Goal: Transaction & Acquisition: Purchase product/service

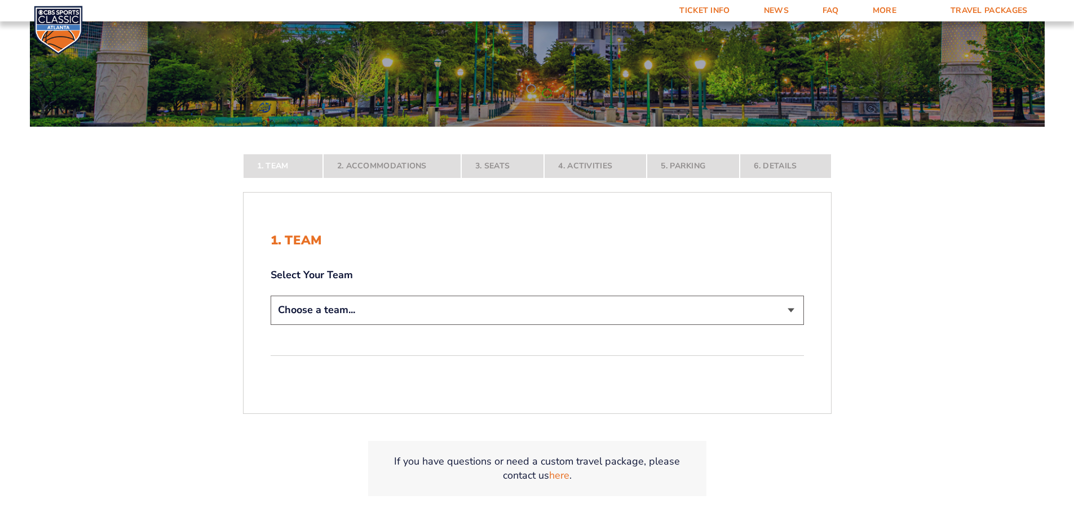
scroll to position [169, 0]
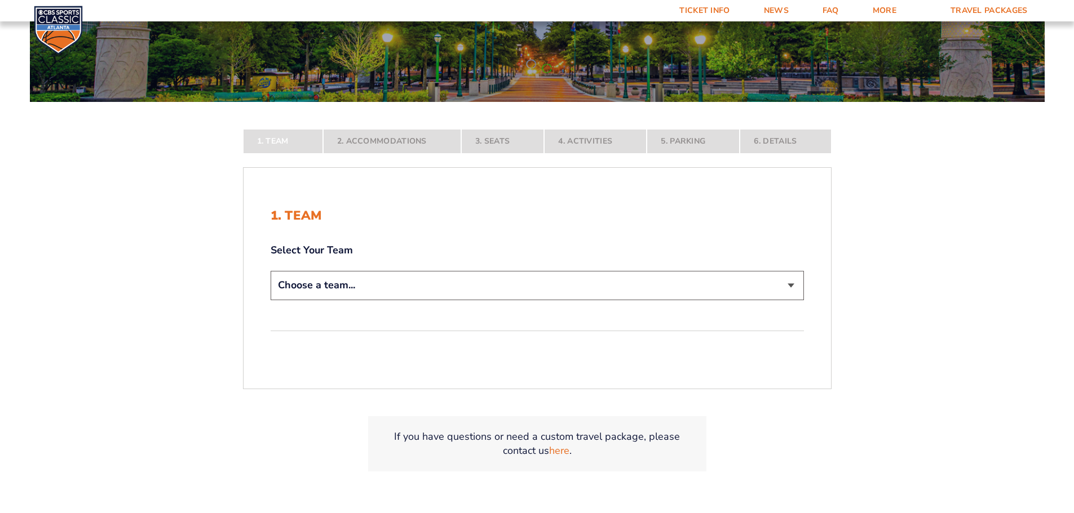
click at [790, 284] on select "Choose a team... Kentucky Wildcats Ohio State Buckeyes North Carolina Tar Heels…" at bounding box center [537, 285] width 533 height 29
select select "12956"
click at [271, 300] on select "Choose a team... Kentucky Wildcats Ohio State Buckeyes North Carolina Tar Heels…" at bounding box center [537, 285] width 533 height 29
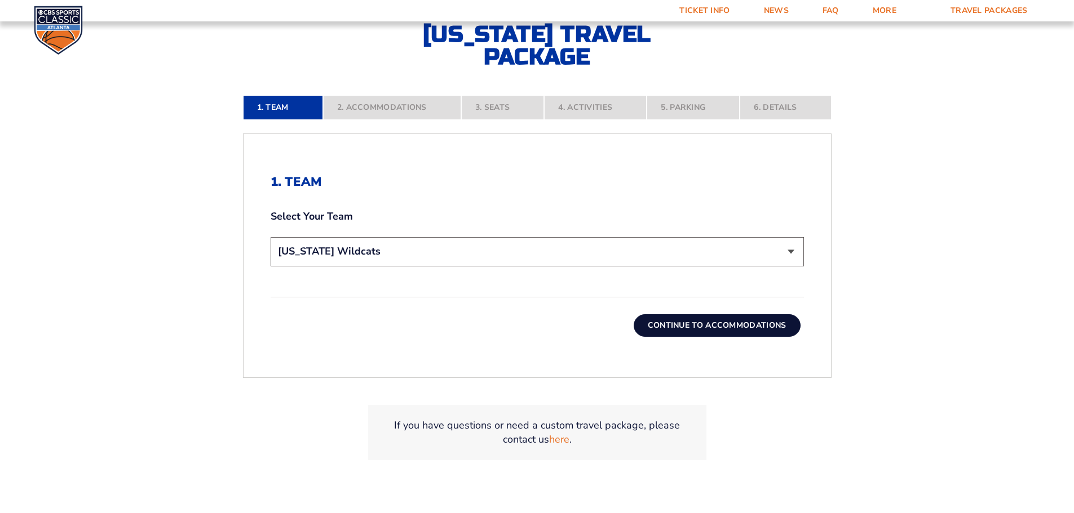
click at [773, 325] on button "Continue To Accommodations" at bounding box center [717, 326] width 167 height 23
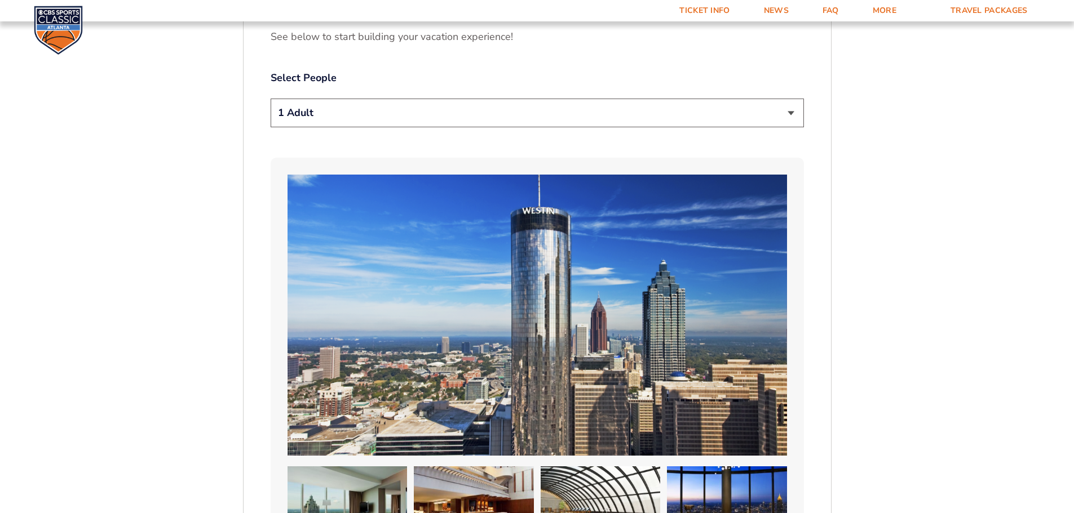
scroll to position [694, 0]
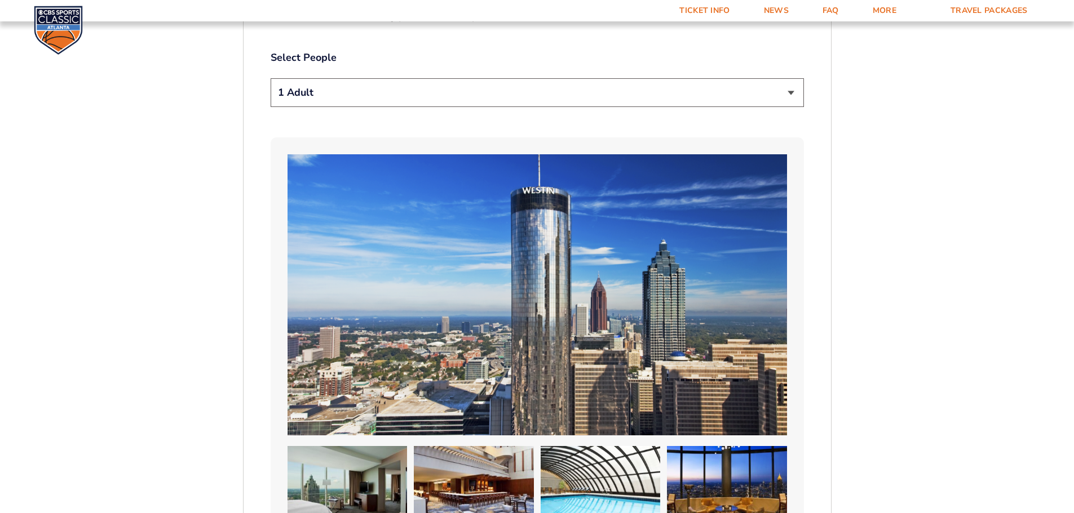
click at [785, 91] on select "1 Adult 2 Adults 3 Adults 4 Adults 2 Adults + 1 Child 2 Adults + 2 Children 2 A…" at bounding box center [537, 92] width 533 height 29
select select "4 Adults"
click at [271, 78] on select "1 Adult 2 Adults 3 Adults 4 Adults 2 Adults + 1 Child 2 Adults + 2 Children 2 A…" at bounding box center [537, 92] width 533 height 29
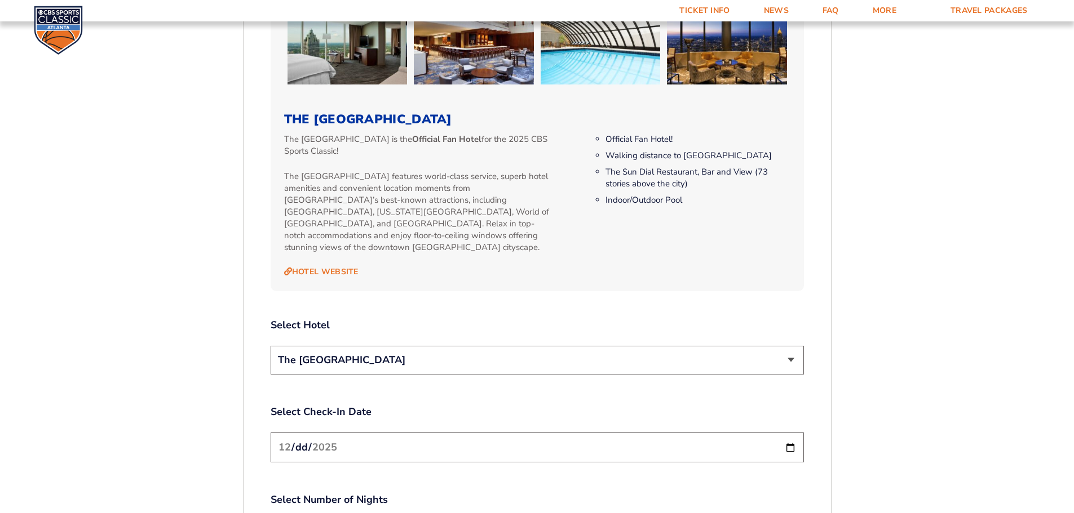
scroll to position [1145, 0]
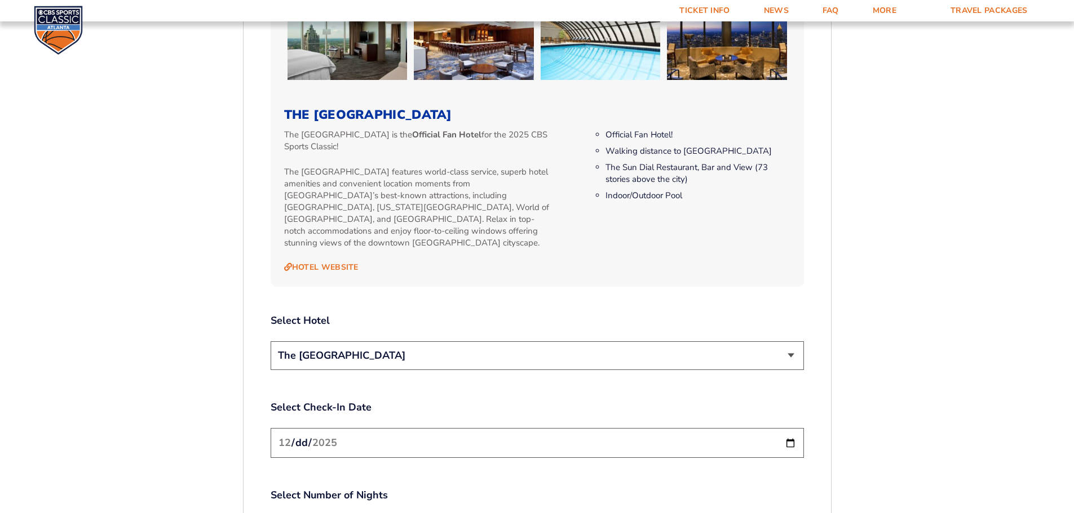
click at [784, 353] on select "The [GEOGRAPHIC_DATA]" at bounding box center [537, 356] width 533 height 29
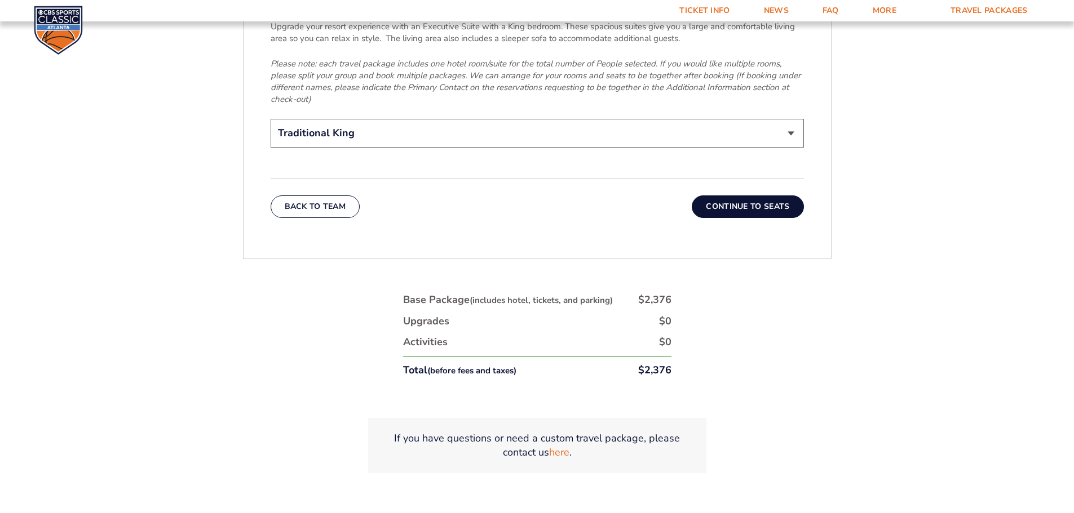
scroll to position [1934, 0]
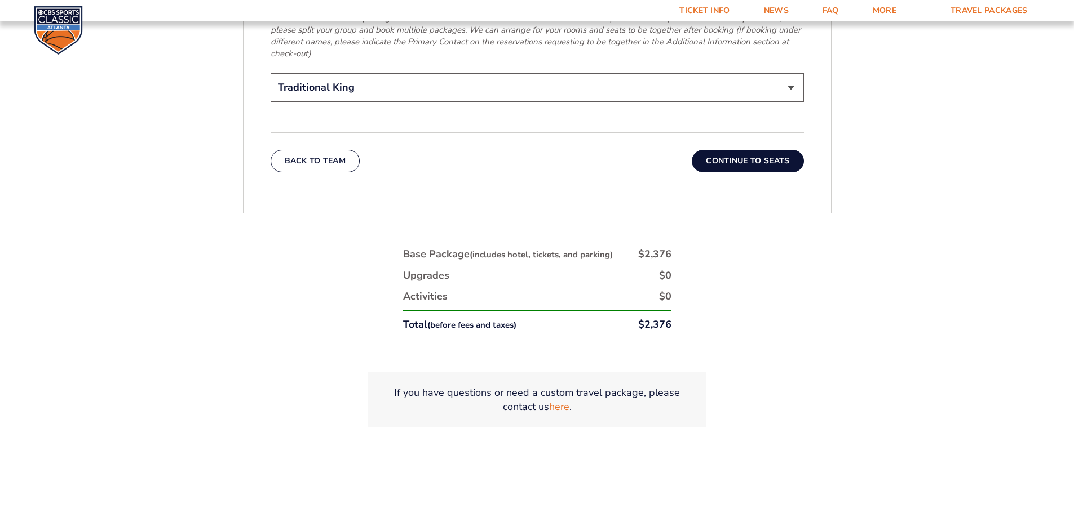
click at [749, 155] on button "Continue To Seats" at bounding box center [748, 161] width 112 height 23
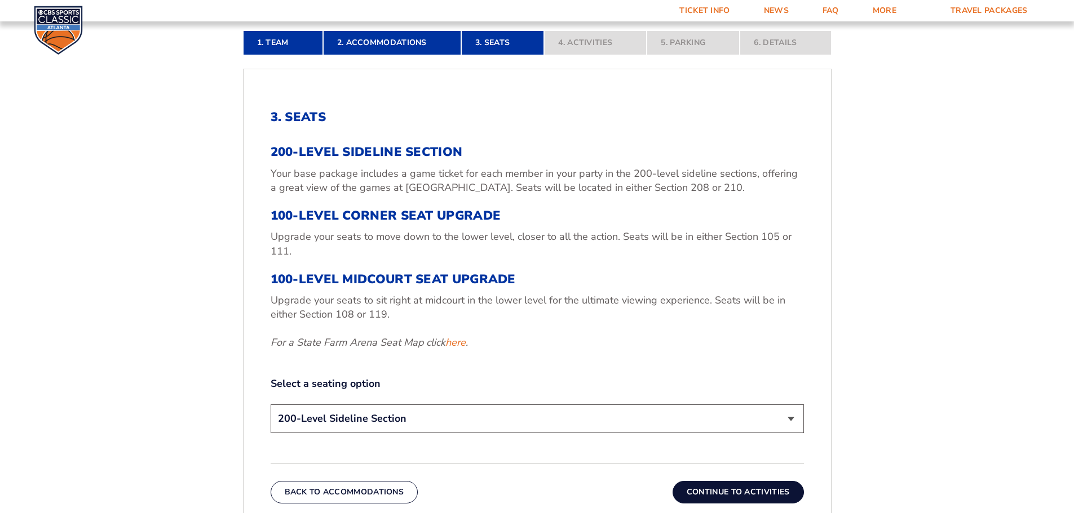
scroll to position [412, 0]
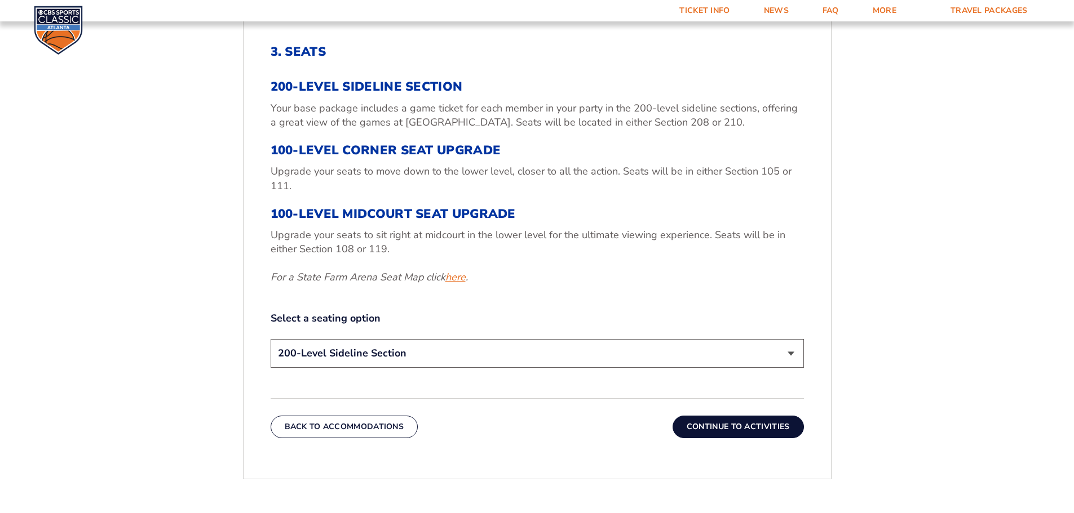
click at [456, 277] on link "here" at bounding box center [455, 278] width 20 height 14
click at [793, 357] on select "200-Level Sideline Section 100-Level Corner Seat Upgrade (+$120 per person) 100…" at bounding box center [537, 353] width 533 height 29
select select "100-Level Corner Seat Upgrade"
click at [271, 339] on select "200-Level Sideline Section 100-Level Corner Seat Upgrade (+$120 per person) 100…" at bounding box center [537, 353] width 533 height 29
click at [746, 429] on button "Continue To Activities" at bounding box center [737, 427] width 131 height 23
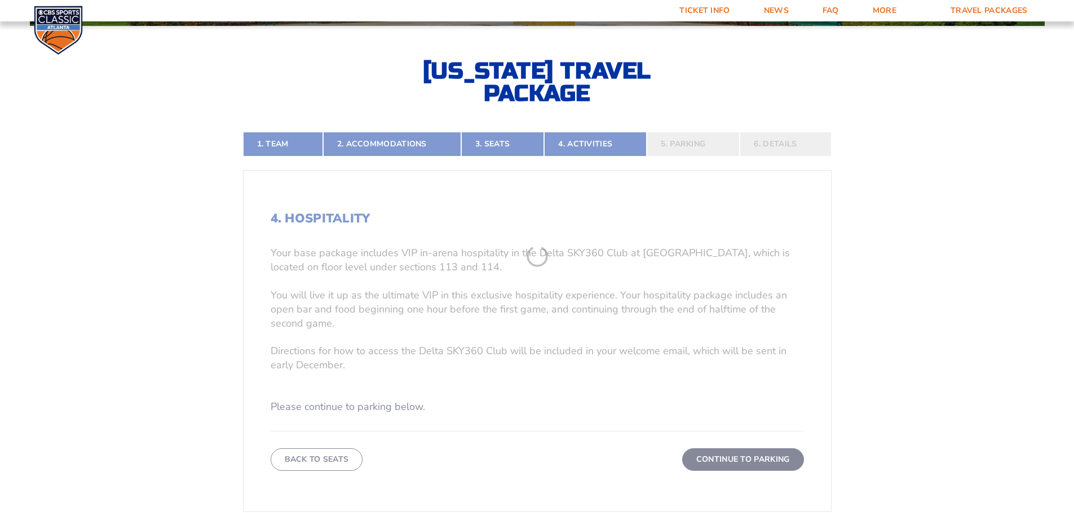
scroll to position [243, 0]
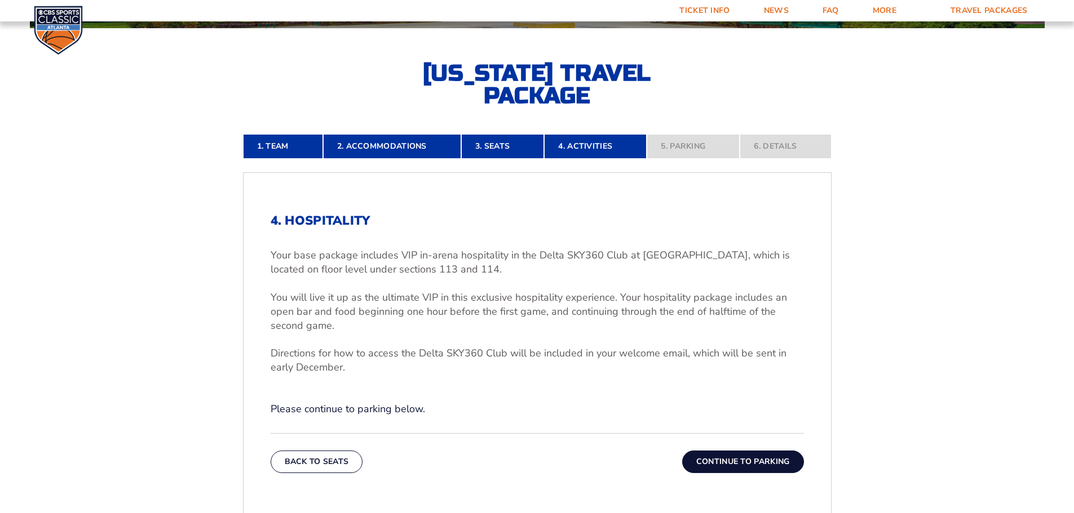
click at [743, 456] on button "Continue To Parking" at bounding box center [743, 462] width 122 height 23
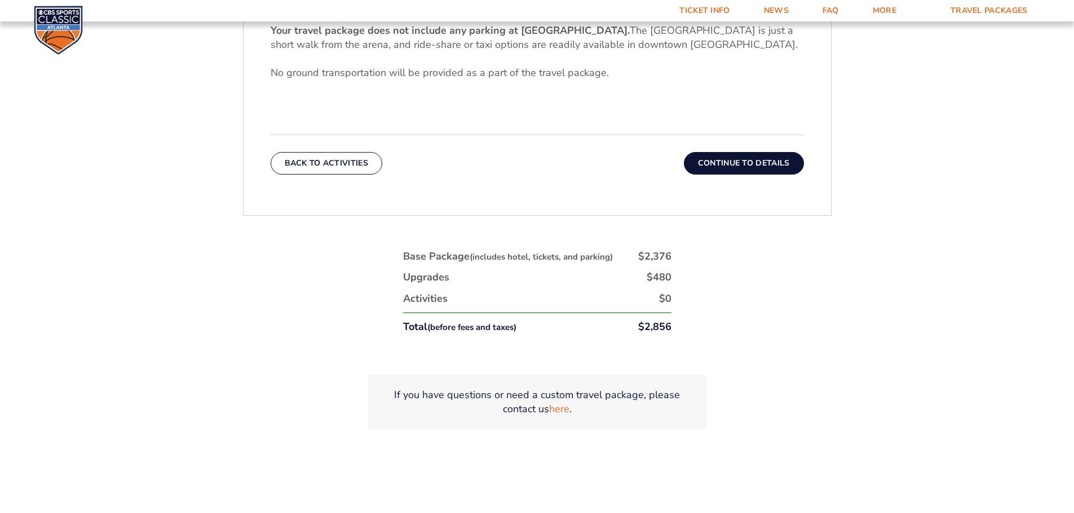
scroll to position [468, 0]
click at [723, 160] on button "Continue To Details" at bounding box center [744, 163] width 120 height 23
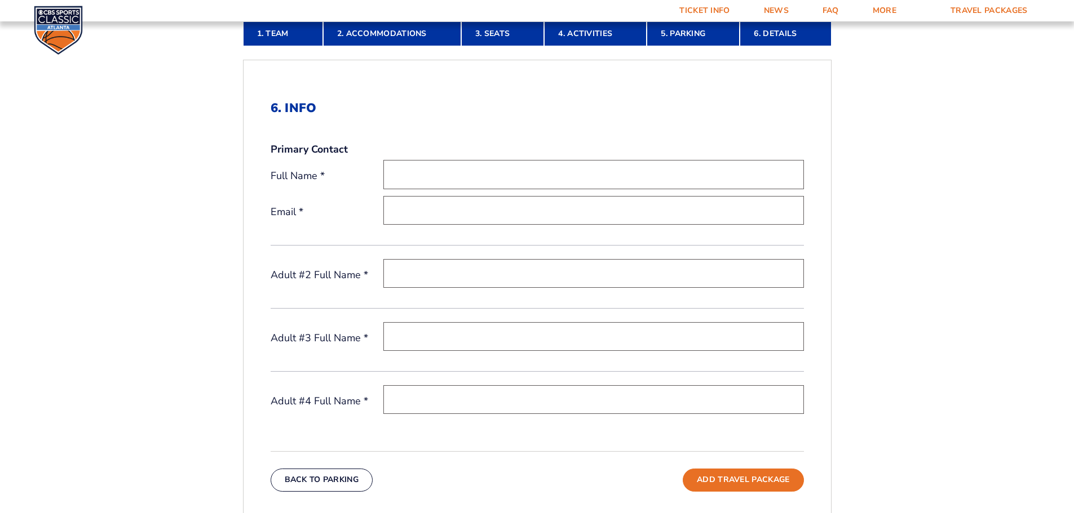
scroll to position [299, 0]
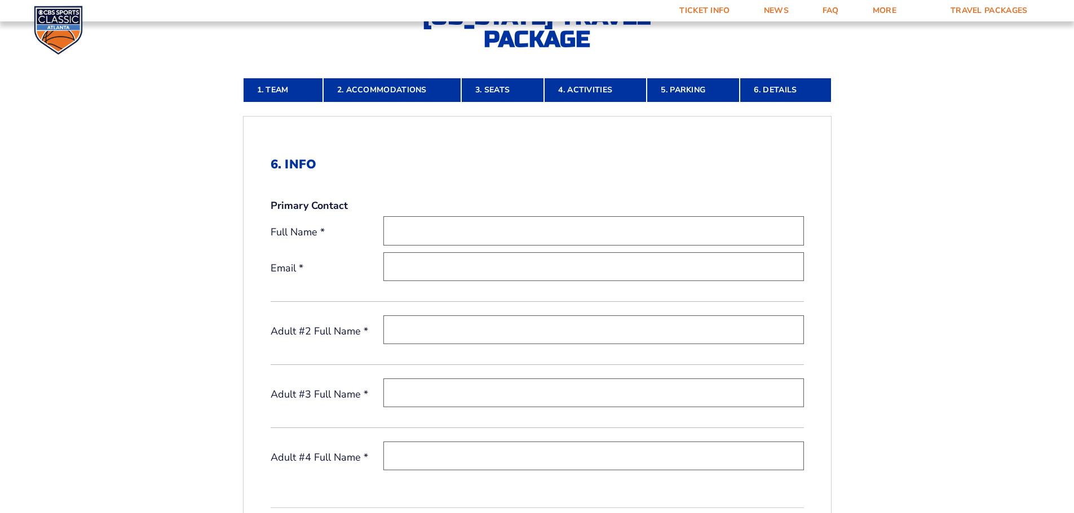
click at [605, 238] on input "text" at bounding box center [593, 230] width 420 height 29
type input "jordan hale"
type input "jordan.hale@monroe.kyschools.us"
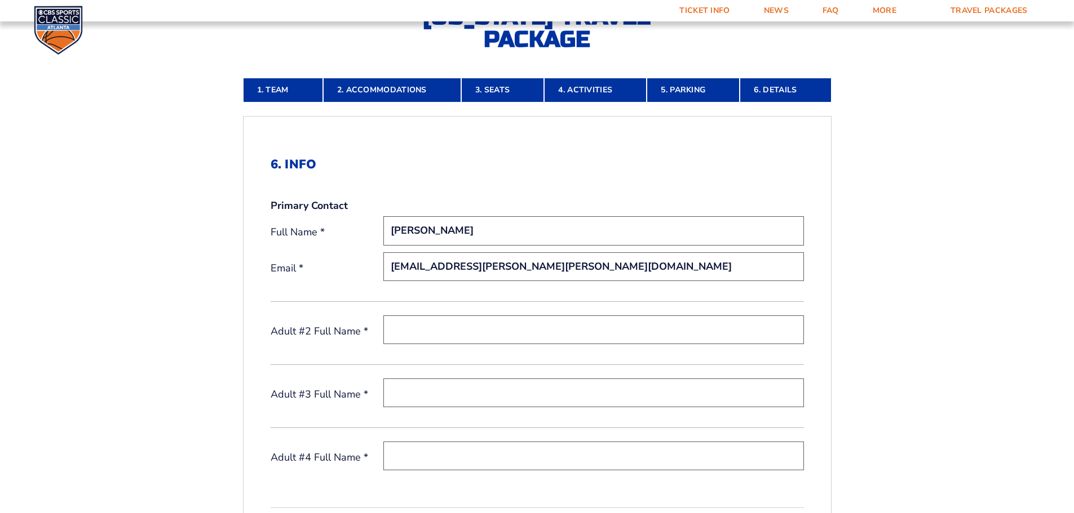
click at [523, 326] on input "text" at bounding box center [593, 330] width 420 height 29
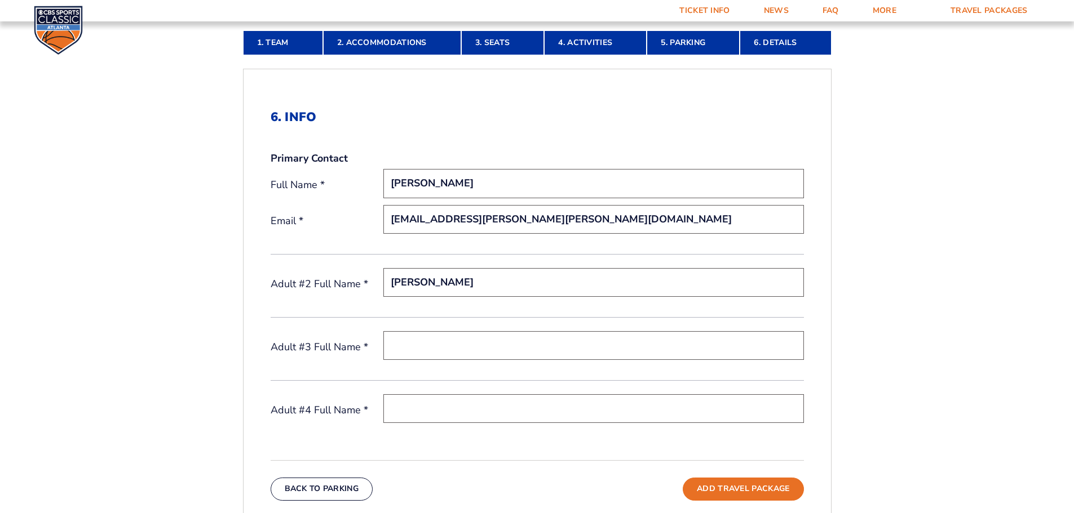
scroll to position [412, 0]
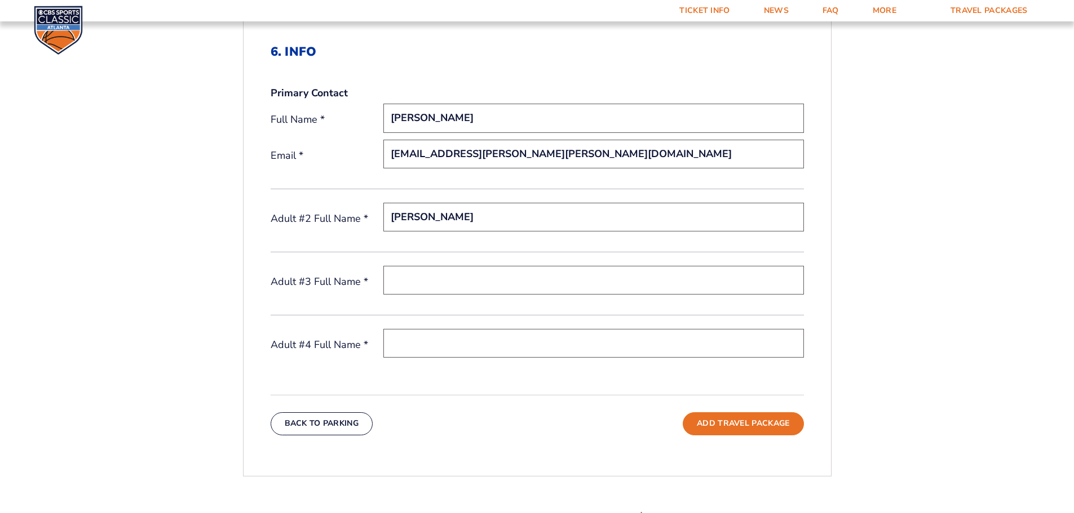
type input "jarret stephens"
click at [473, 289] on input "text" at bounding box center [593, 280] width 420 height 29
type input "brooks stephens"
click at [439, 348] on input "text" at bounding box center [593, 343] width 420 height 29
click at [452, 344] on input "nick cunning ham" at bounding box center [593, 343] width 420 height 29
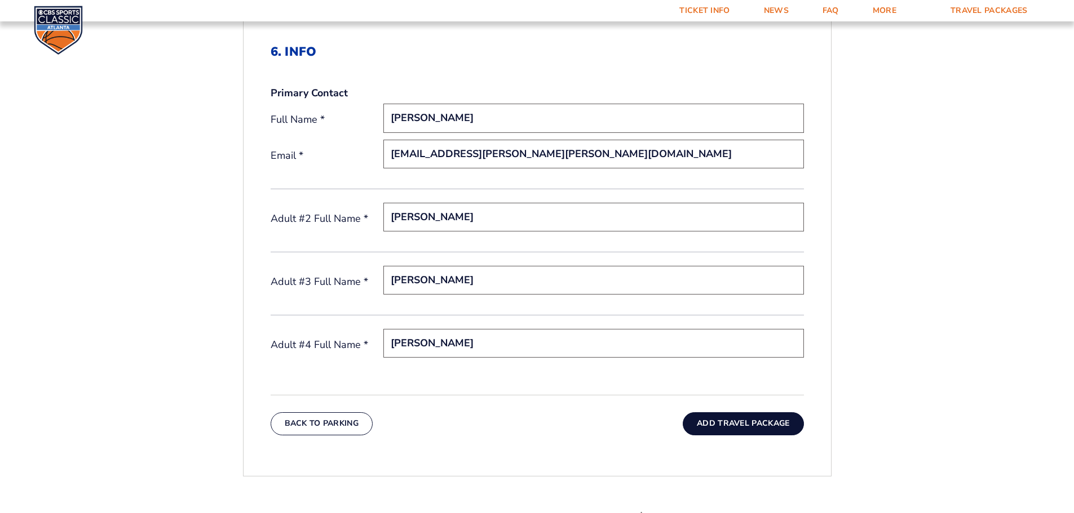
type input "nick cunningham"
click at [780, 429] on button "Add Travel Package" at bounding box center [743, 424] width 121 height 23
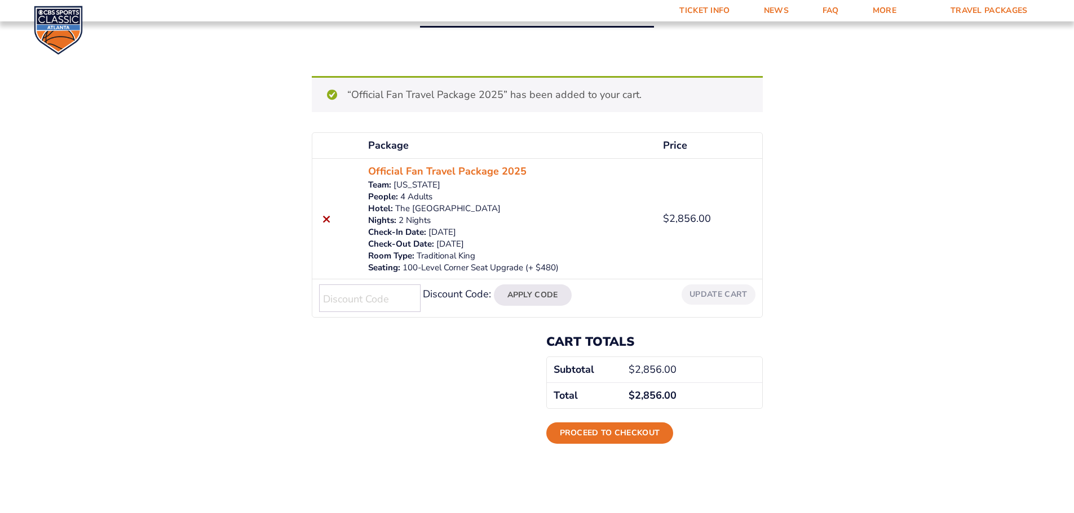
scroll to position [113, 0]
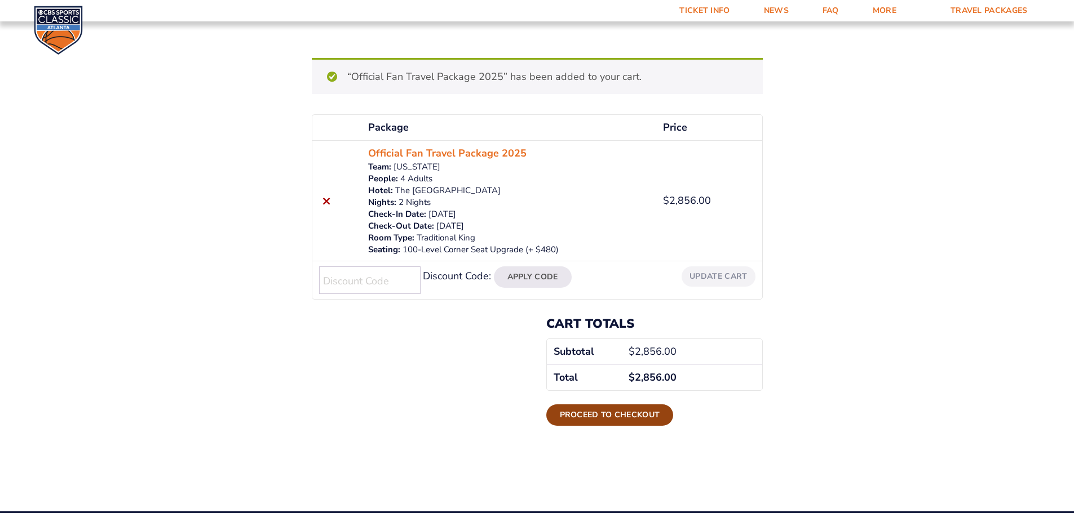
click at [654, 412] on link "Proceed to checkout" at bounding box center [609, 415] width 127 height 21
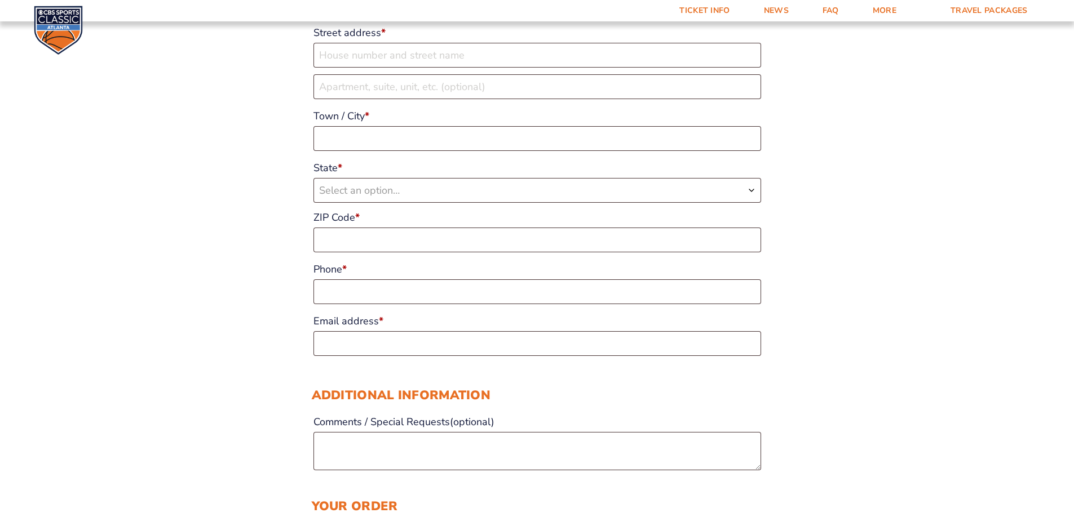
scroll to position [56, 0]
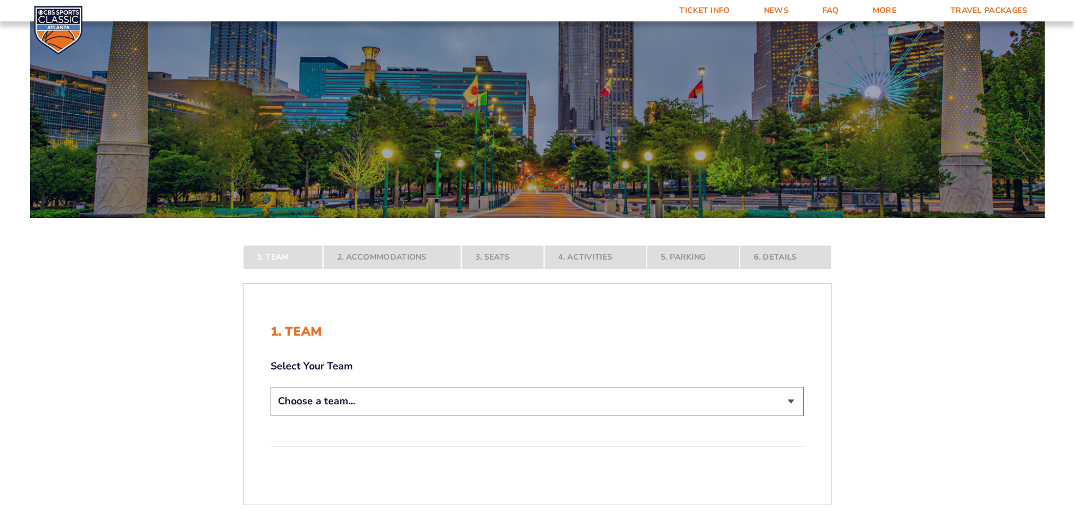
scroll to position [113, 0]
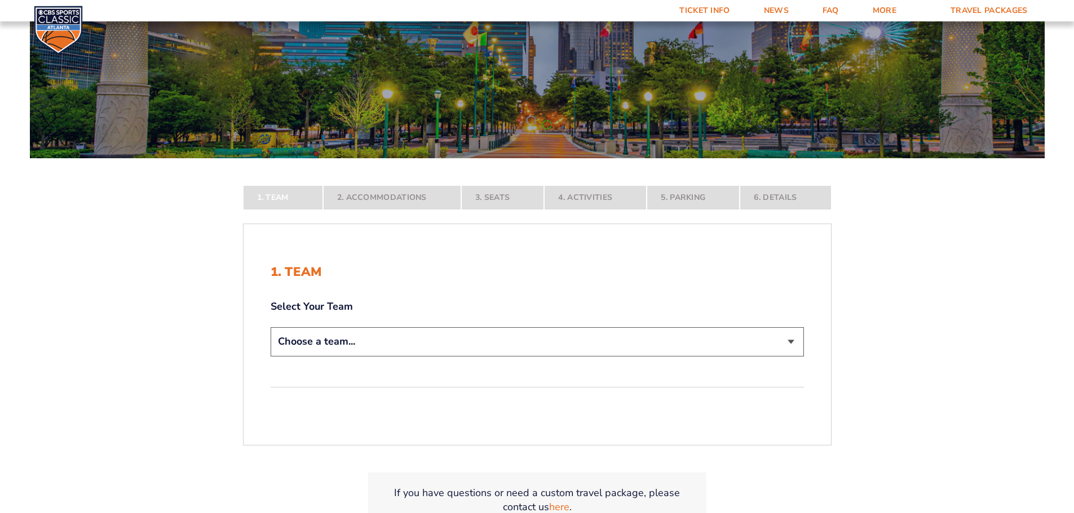
click at [782, 339] on select "Choose a team... Kentucky Wildcats Ohio State Buckeyes North Carolina Tar Heels…" at bounding box center [537, 341] width 533 height 29
select select "20108"
click at [271, 356] on select "Choose a team... Kentucky Wildcats Ohio State Buckeyes North Carolina Tar Heels…" at bounding box center [537, 341] width 533 height 29
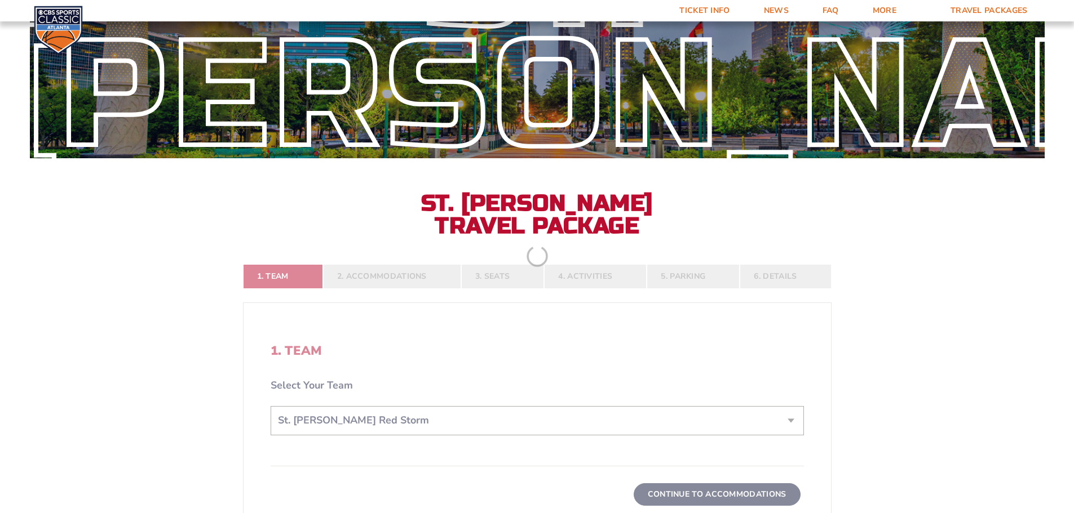
scroll to position [338, 0]
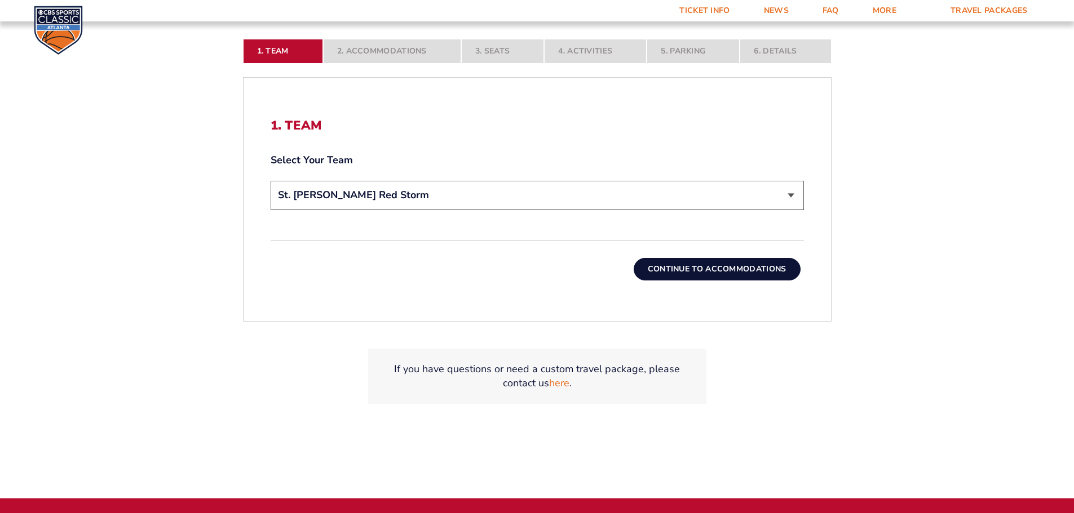
click at [741, 271] on button "Continue To Accommodations" at bounding box center [717, 269] width 167 height 23
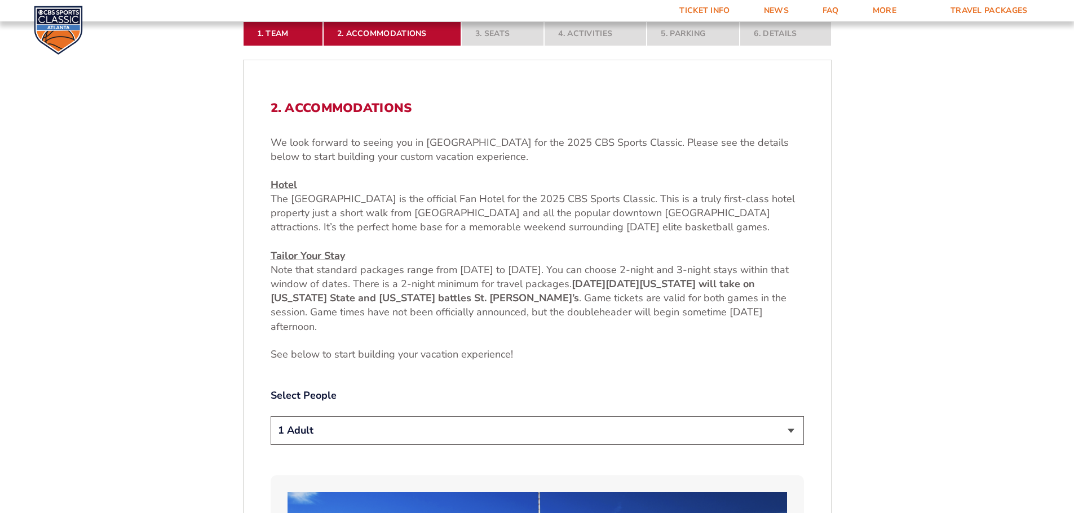
scroll to position [412, 0]
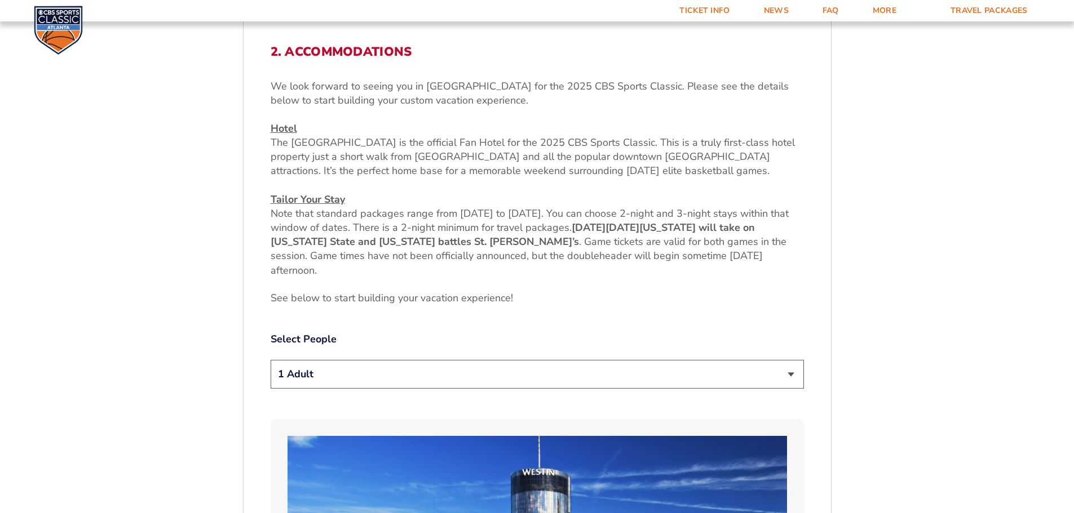
click at [779, 375] on select "1 Adult 2 Adults 3 Adults 4 Adults 2 Adults + 1 Child 2 Adults + 2 Children 2 A…" at bounding box center [537, 374] width 533 height 29
select select "4 Adults"
click at [271, 360] on select "1 Adult 2 Adults 3 Adults 4 Adults 2 Adults + 1 Child 2 Adults + 2 Children 2 A…" at bounding box center [537, 374] width 533 height 29
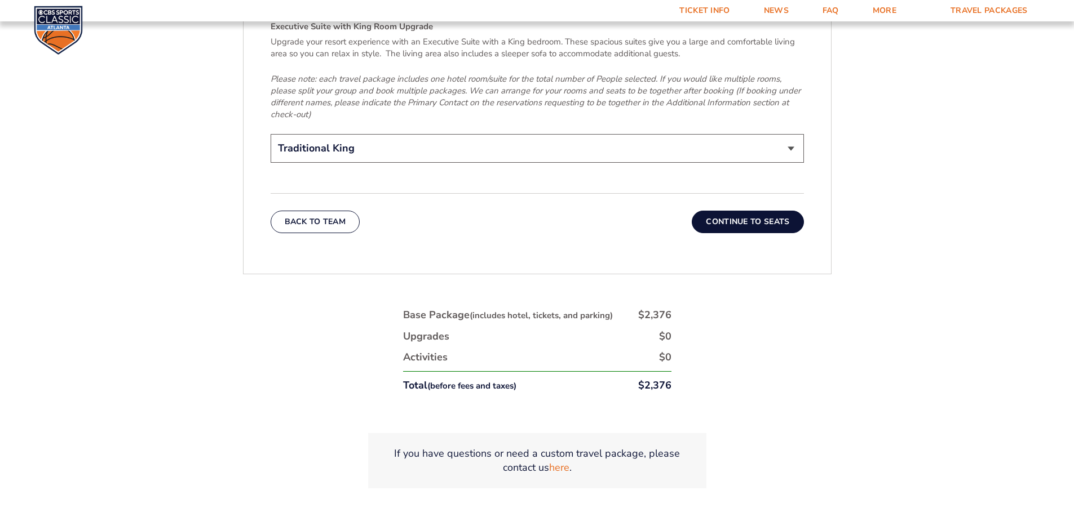
scroll to position [1878, 0]
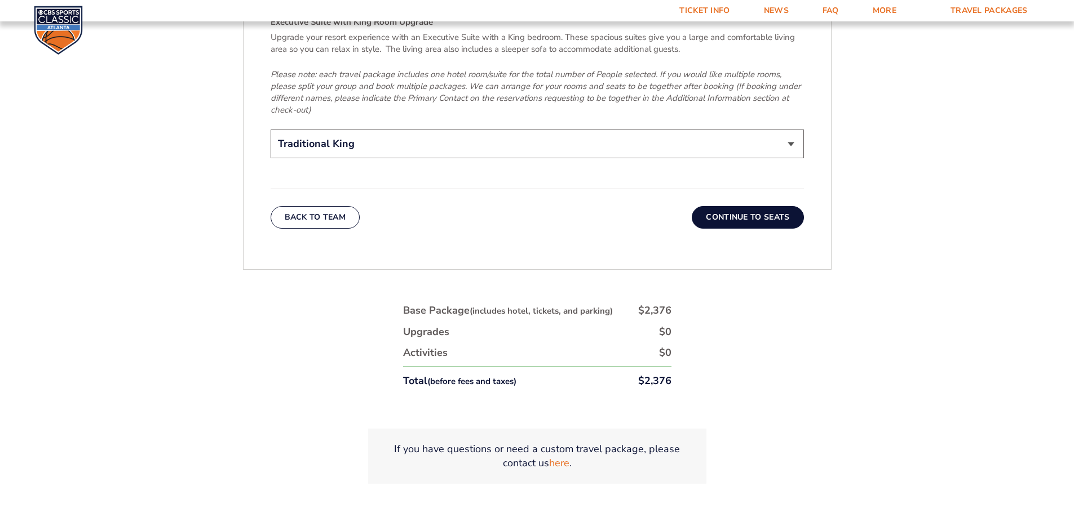
click at [719, 208] on button "Continue To Seats" at bounding box center [748, 217] width 112 height 23
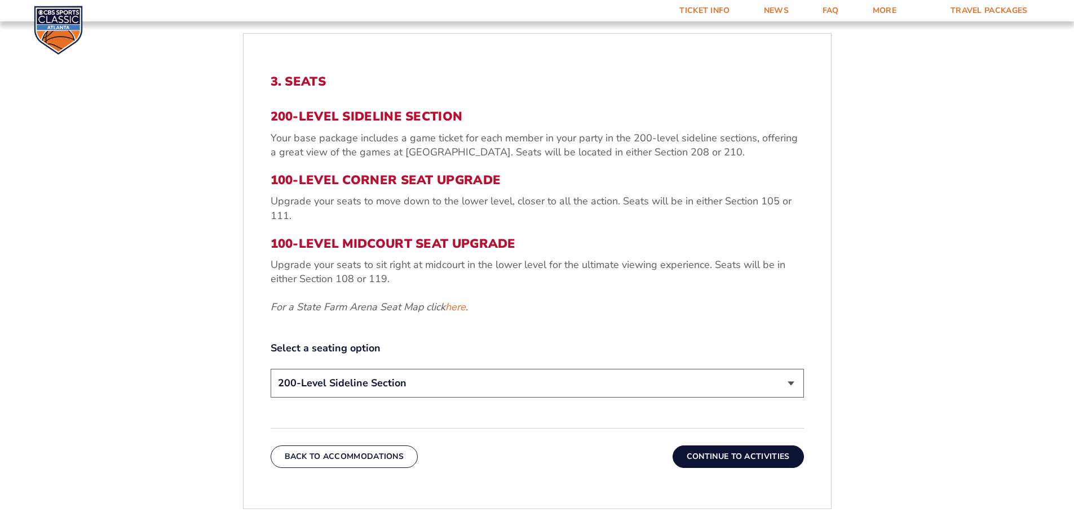
scroll to position [412, 0]
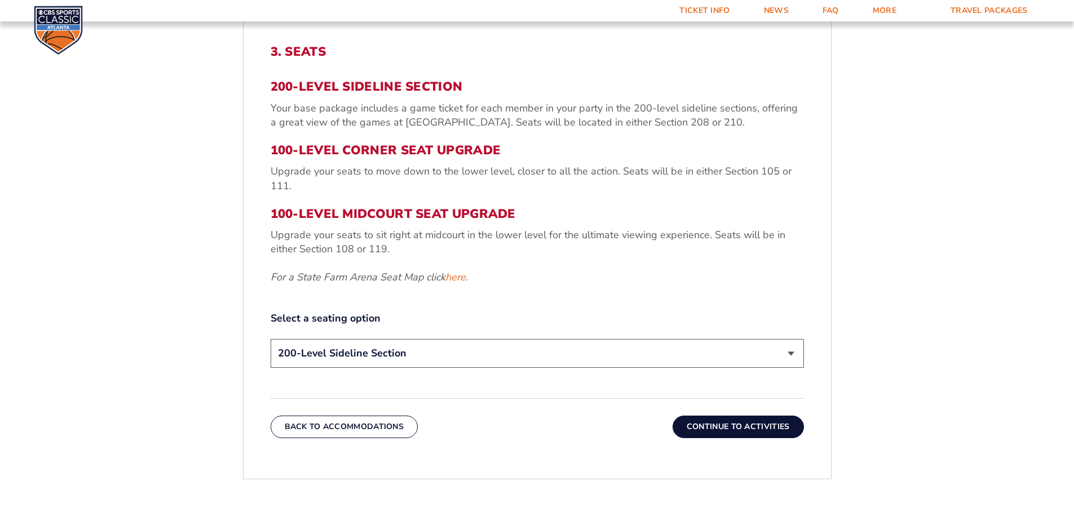
click at [783, 341] on select "200-Level Sideline Section 100-Level Corner Seat Upgrade (+$120 per person) 100…" at bounding box center [537, 353] width 533 height 29
select select "100-Level Corner Seat Upgrade"
click at [271, 339] on select "200-Level Sideline Section 100-Level Corner Seat Upgrade (+$120 per person) 100…" at bounding box center [537, 353] width 533 height 29
click at [756, 423] on button "Continue To Activities" at bounding box center [737, 427] width 131 height 23
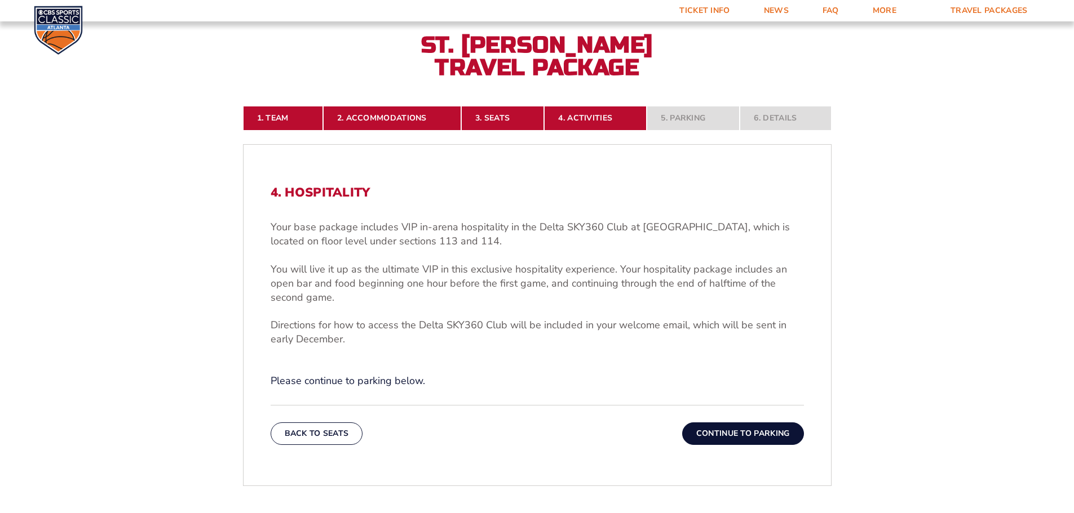
scroll to position [243, 0]
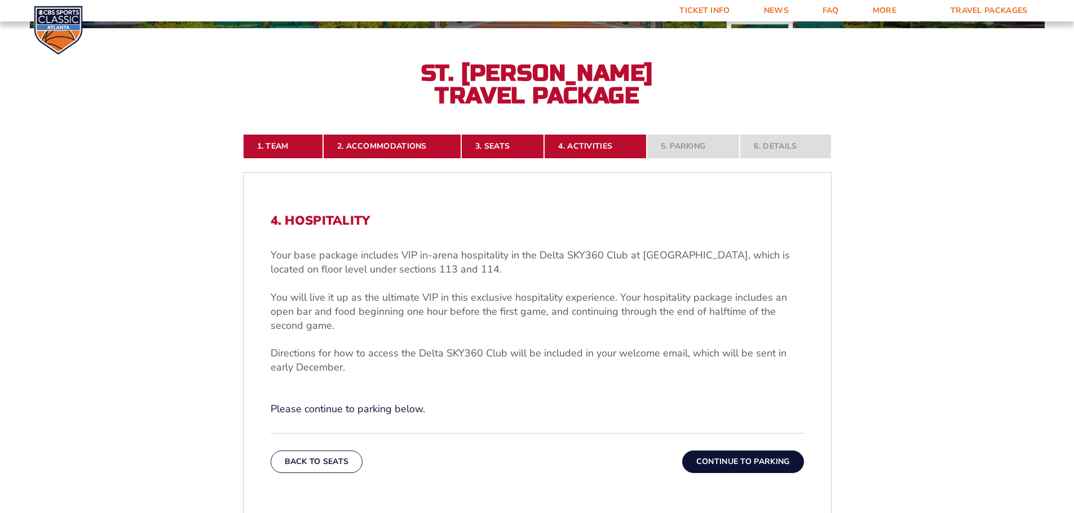
click at [760, 456] on button "Continue To Parking" at bounding box center [743, 462] width 122 height 23
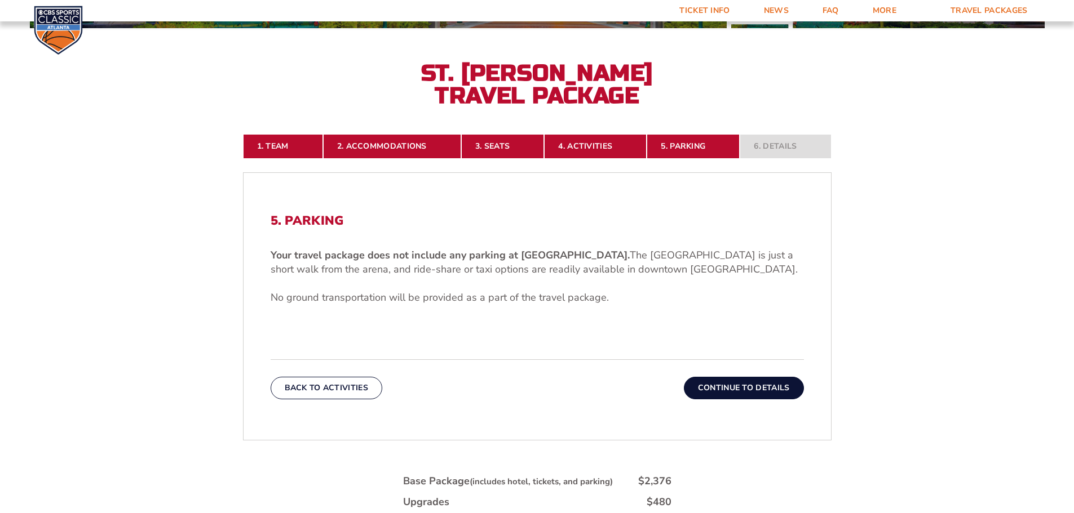
click at [736, 389] on button "Continue To Details" at bounding box center [744, 388] width 120 height 23
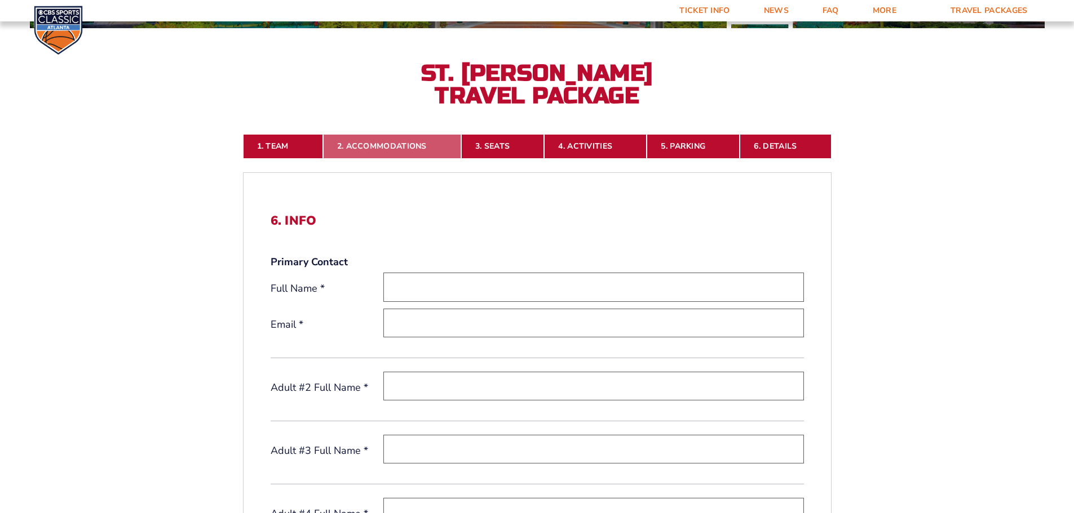
click at [397, 147] on link "2. Accommodations" at bounding box center [392, 146] width 138 height 25
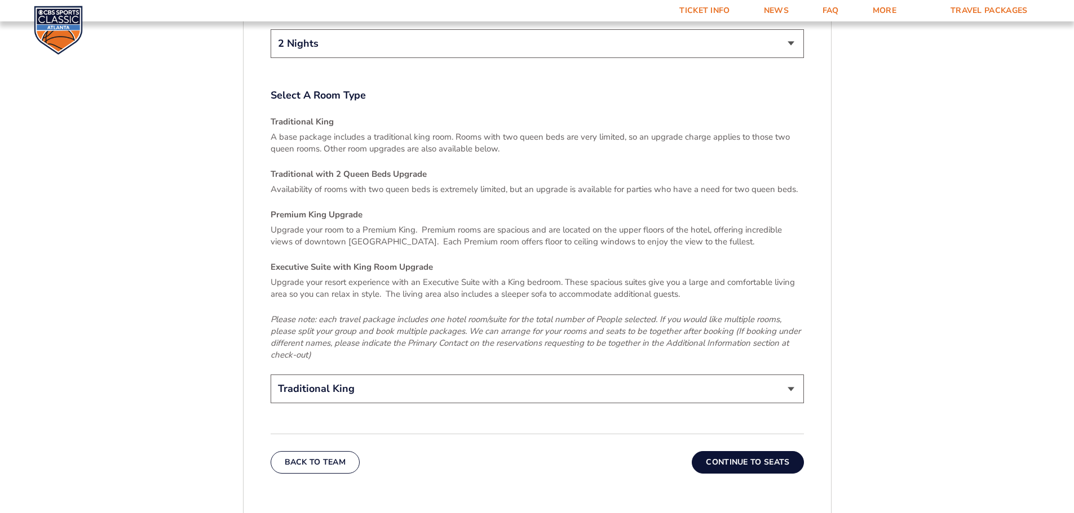
scroll to position [1652, 0]
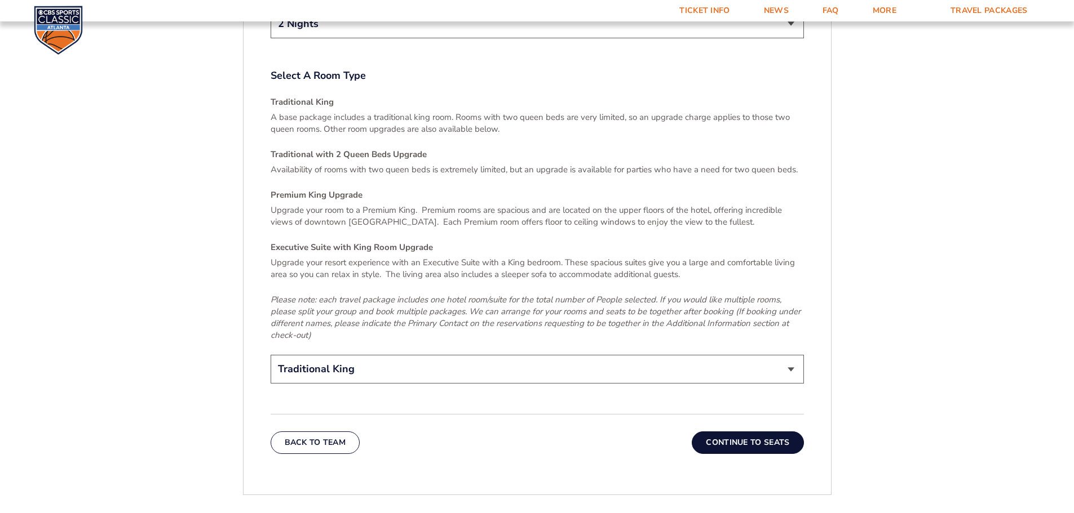
click at [783, 355] on select "Traditional King Traditional with 2 Queen Beds Upgrade (+$45 per night) Premium…" at bounding box center [537, 369] width 533 height 29
click at [271, 355] on select "Traditional King Traditional with 2 Queen Beds Upgrade (+$45 per night) Premium…" at bounding box center [537, 369] width 533 height 29
click at [740, 432] on button "Continue To Seats" at bounding box center [748, 443] width 112 height 23
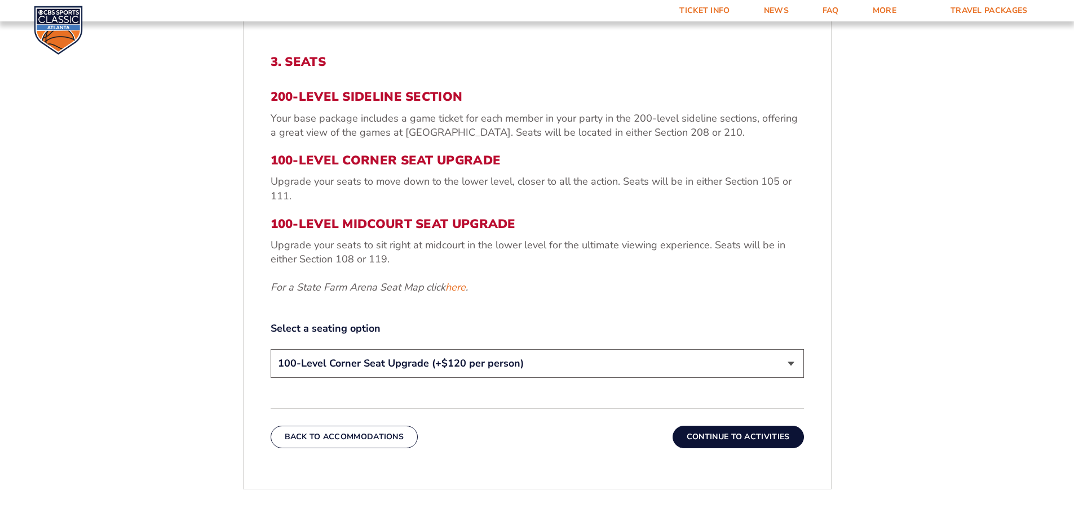
scroll to position [412, 0]
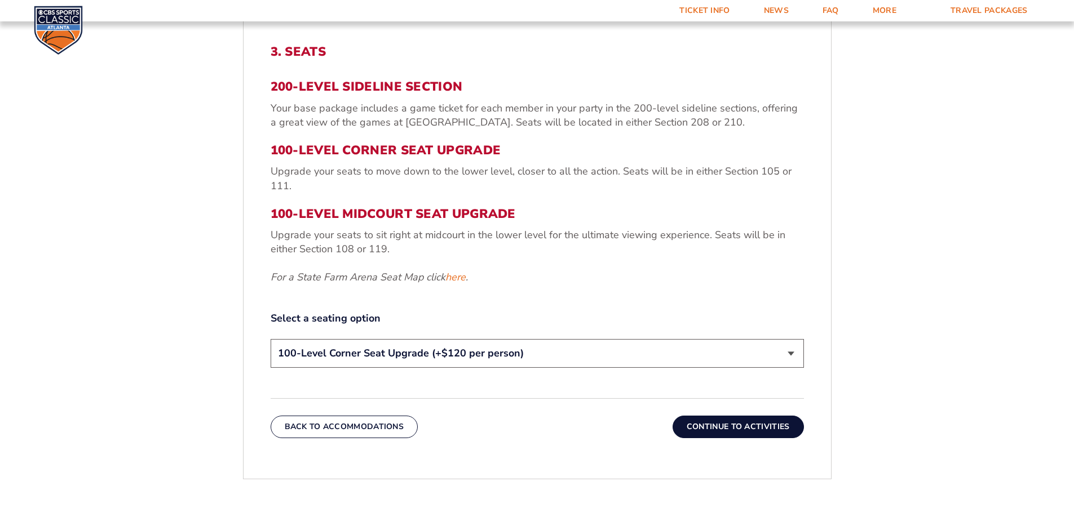
click at [800, 355] on select "200-Level Sideline Section 100-Level Corner Seat Upgrade (+$120 per person) 100…" at bounding box center [537, 353] width 533 height 29
click at [760, 422] on button "Continue To Activities" at bounding box center [737, 427] width 131 height 23
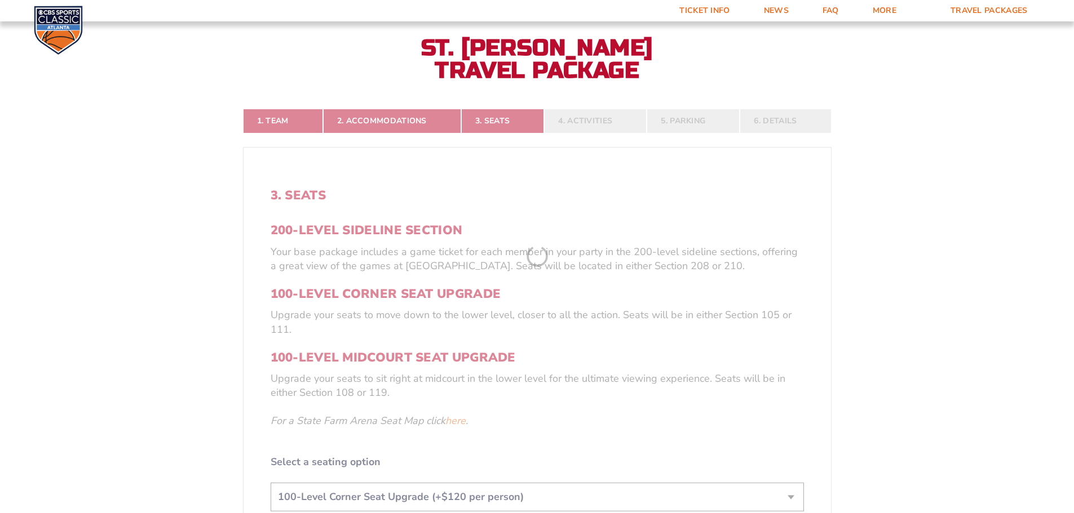
scroll to position [243, 0]
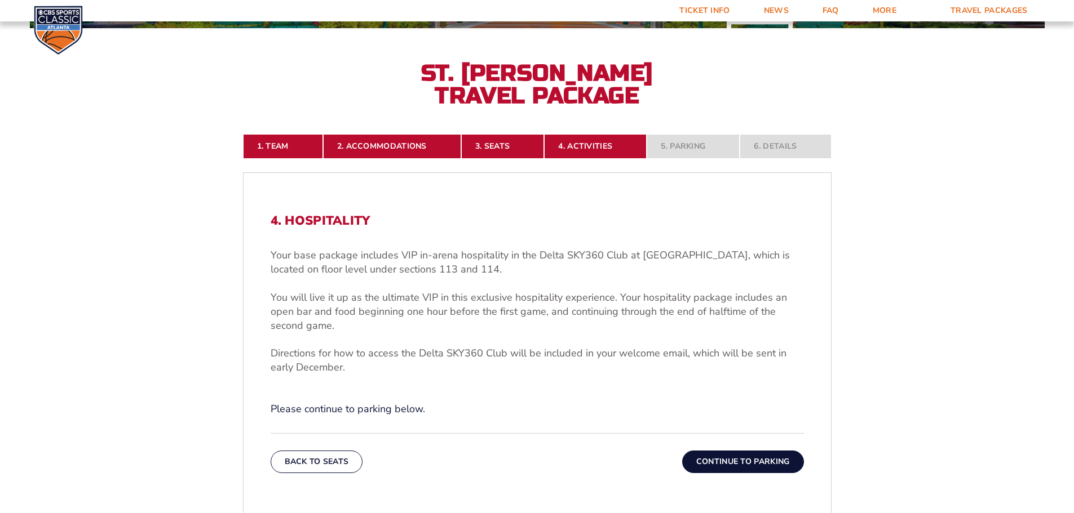
click at [754, 459] on button "Continue To Parking" at bounding box center [743, 462] width 122 height 23
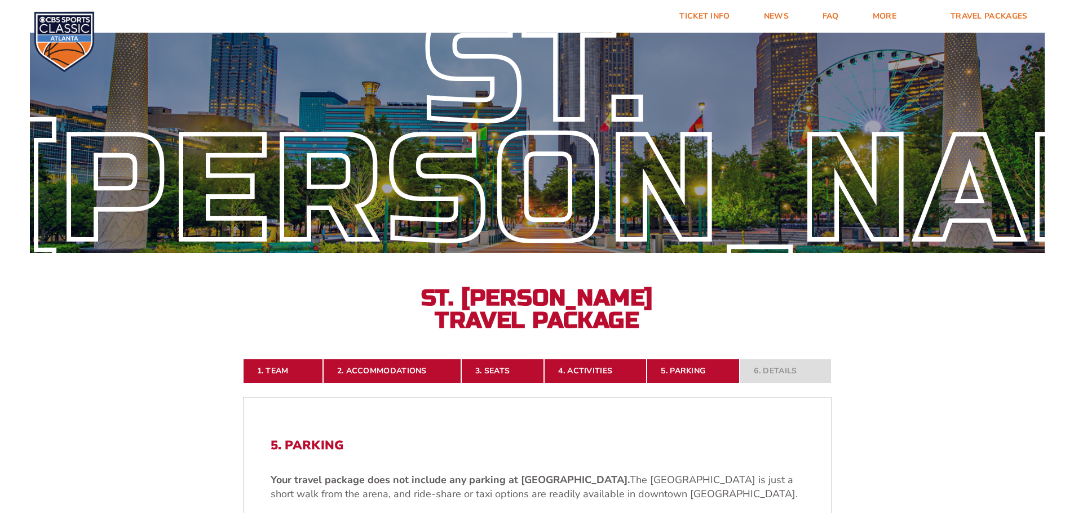
scroll to position [0, 0]
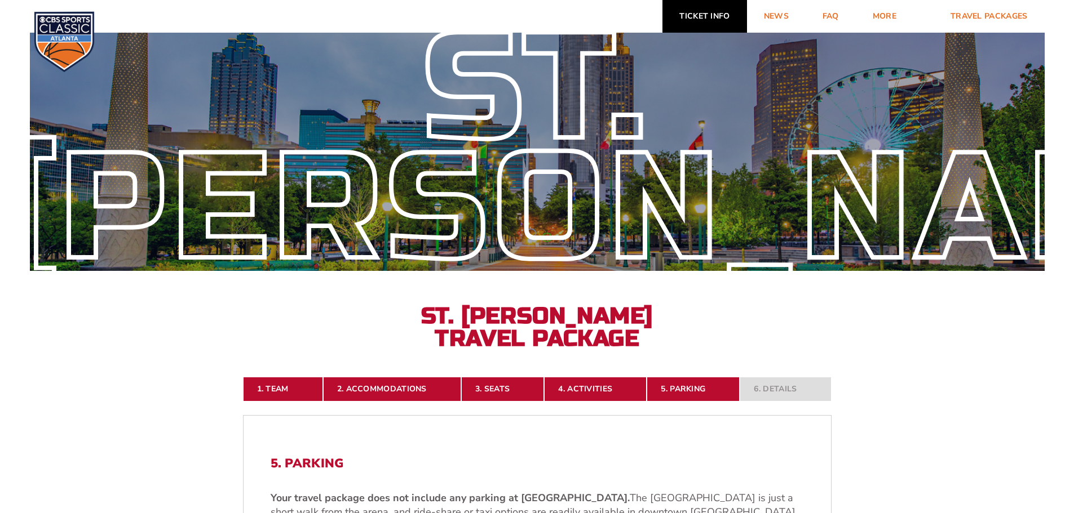
click at [714, 23] on link "Ticket Info" at bounding box center [704, 16] width 84 height 33
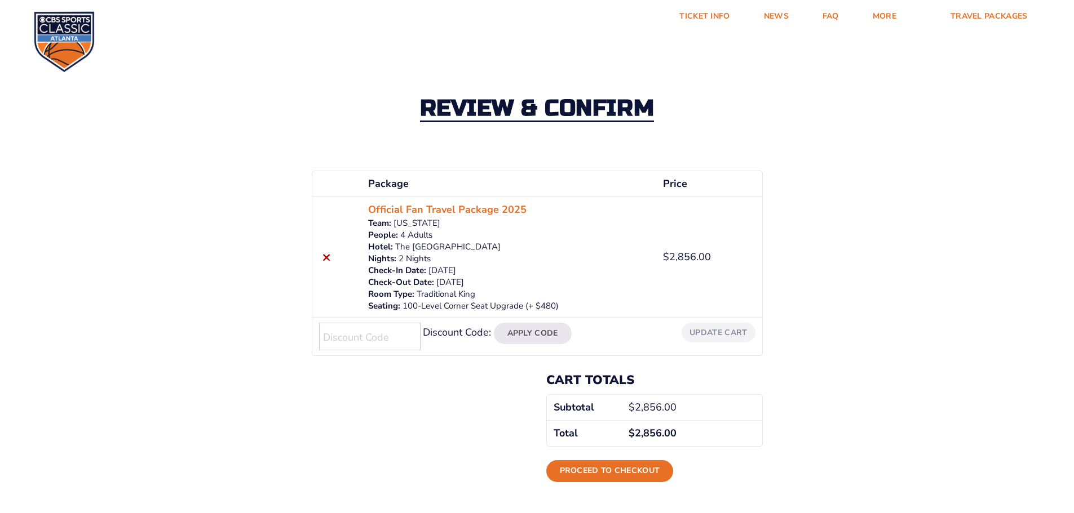
scroll to position [115, 0]
